Goal: Navigation & Orientation: Find specific page/section

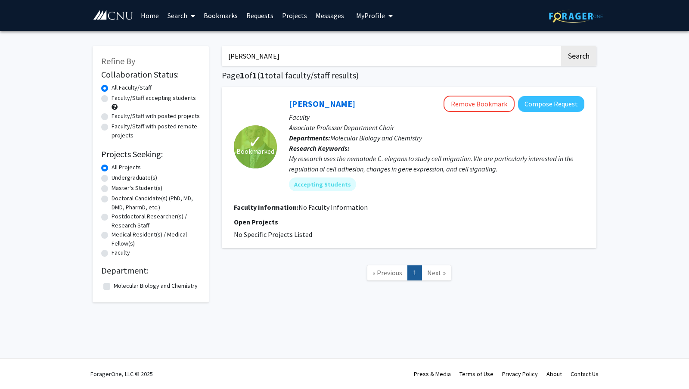
click at [376, 19] on span "My Profile" at bounding box center [370, 15] width 29 height 9
click at [402, 67] on link "Account Settings" at bounding box center [401, 67] width 78 height 10
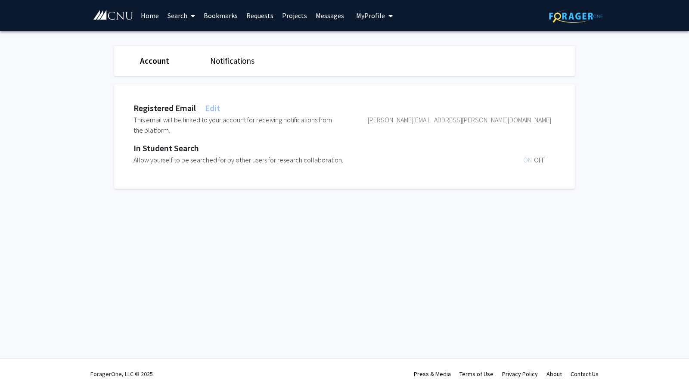
click at [529, 162] on span "ON" at bounding box center [529, 160] width 11 height 9
click at [526, 160] on span "ON" at bounding box center [529, 160] width 11 height 9
click at [524, 161] on span "ON" at bounding box center [529, 160] width 11 height 9
click at [528, 156] on span "ON" at bounding box center [529, 160] width 11 height 9
click at [540, 159] on span "OFF" at bounding box center [539, 160] width 11 height 9
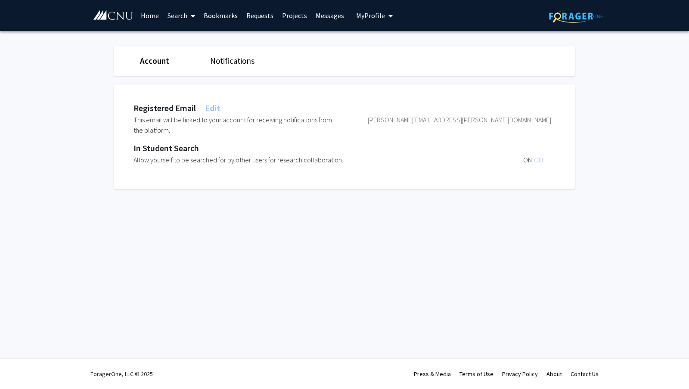
click at [526, 156] on span "ON" at bounding box center [529, 160] width 11 height 9
click at [155, 63] on link "Account" at bounding box center [154, 61] width 29 height 10
click at [294, 17] on link "Projects" at bounding box center [295, 15] width 34 height 30
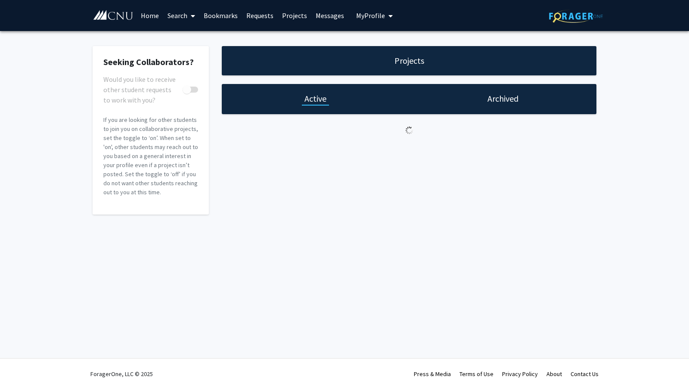
checkbox input "true"
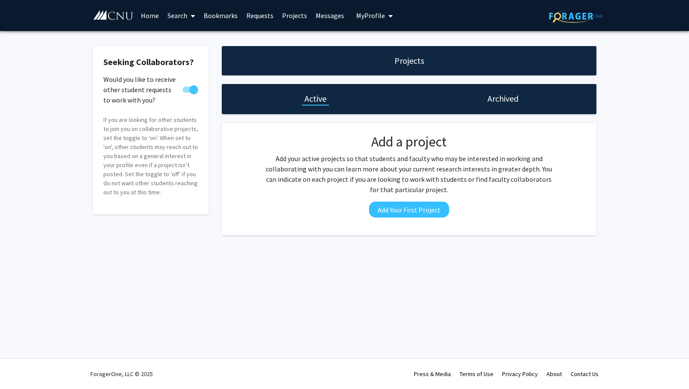
click at [222, 15] on link "Bookmarks" at bounding box center [221, 15] width 43 height 30
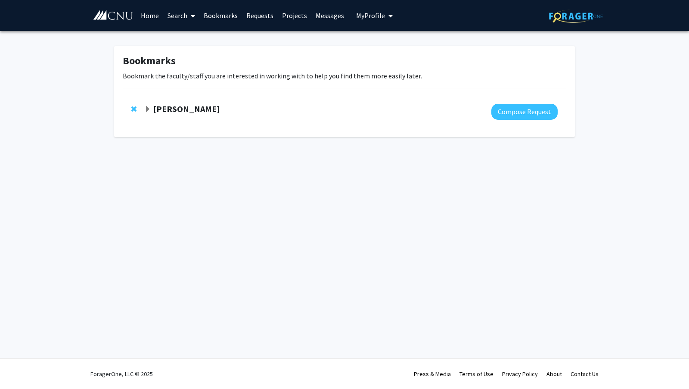
click at [258, 25] on link "Requests" at bounding box center [260, 15] width 36 height 30
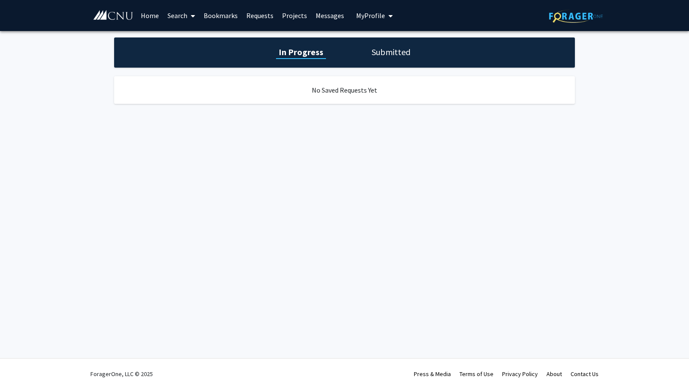
click at [378, 22] on button "My Profile" at bounding box center [375, 15] width 42 height 31
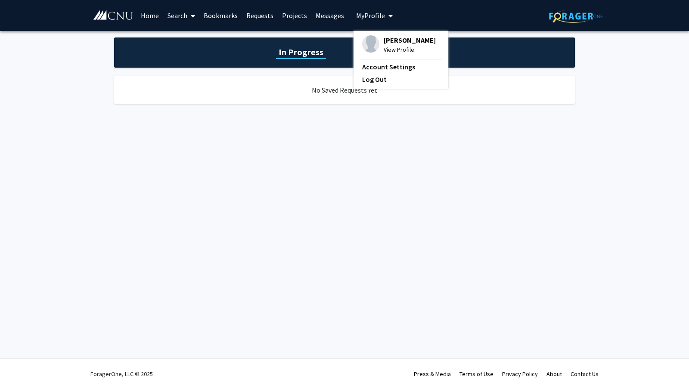
click at [381, 21] on button "My Profile" at bounding box center [375, 15] width 42 height 31
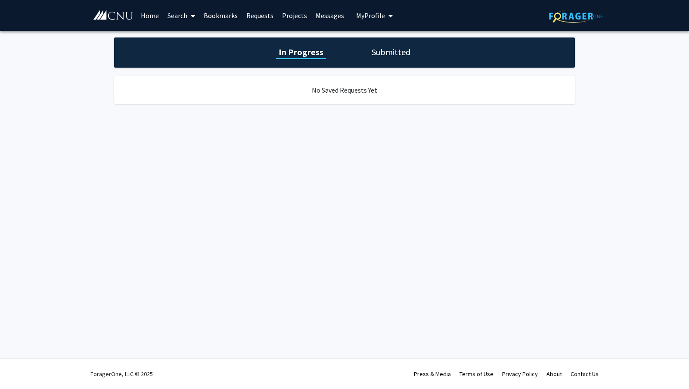
click at [150, 17] on link "Home" at bounding box center [150, 15] width 27 height 30
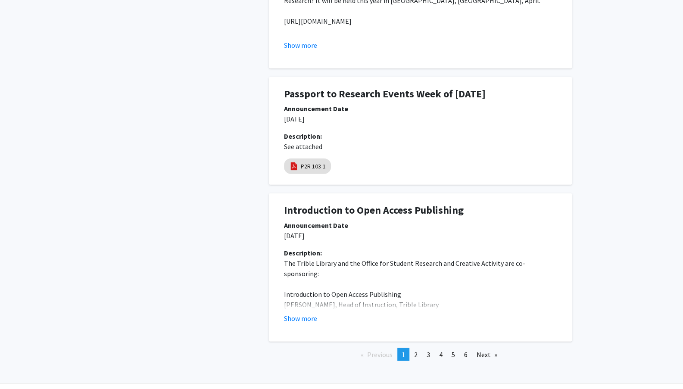
scroll to position [1232, 0]
click at [414, 348] on link "page 2" at bounding box center [416, 354] width 12 height 13
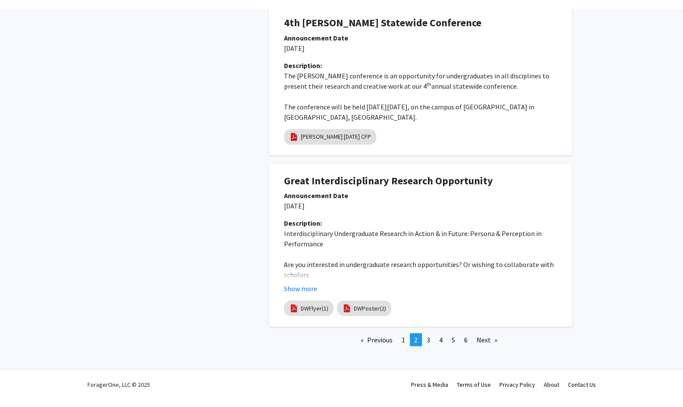
scroll to position [1266, 0]
